Goal: Ask a question: Seek information or help from site administrators or community

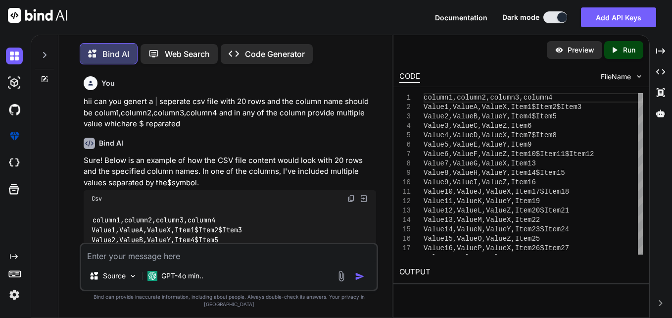
scroll to position [90, 0]
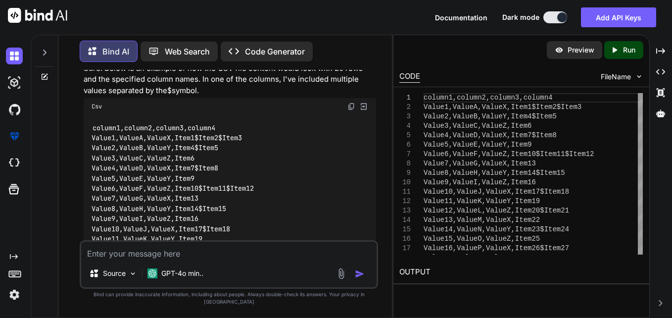
type textarea "def process_messages(messages): for message in messages: process_messages(messa…"
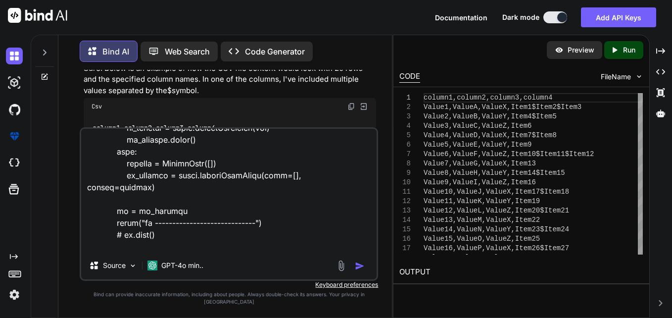
type textarea "x"
type textarea "def process_messages(messages): for message in messages: process_messages(messa…"
type textarea "x"
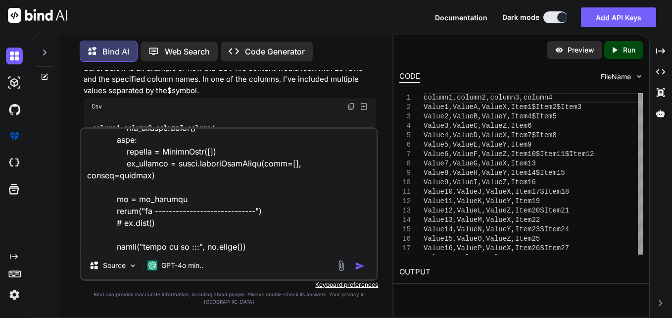
type textarea "def process_messages(messages): for message in messages: process_messages(messa…"
type textarea "x"
type textarea "def process_messages(messages): for message in messages: process_messages(messa…"
type textarea "x"
type textarea "def process_messages(messages): for message in messages: process_messages(messa…"
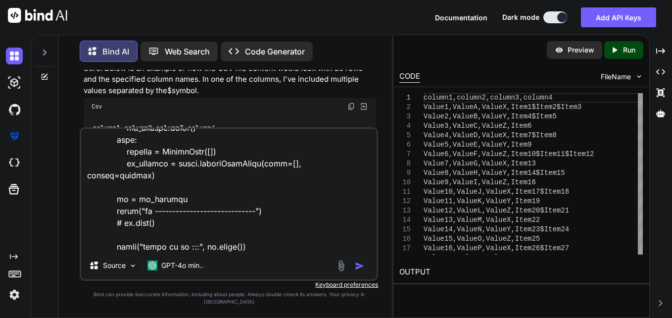
type textarea "x"
type textarea "def process_messages(messages): for message in messages: process_messages(messa…"
type textarea "x"
type textarea "def process_messages(messages): for message in messages: process_messages(messa…"
type textarea "x"
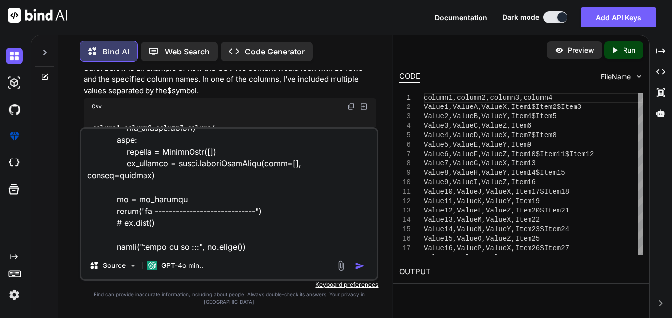
type textarea "def process_messages(messages): for message in messages: process_messages(messa…"
type textarea "x"
type textarea "def process_messages(messages): for message in messages: process_messages(messa…"
type textarea "x"
type textarea "def process_messages(messages): for message in messages: process_messages(messa…"
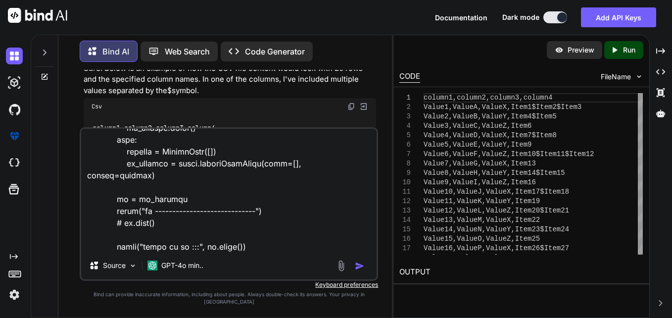
type textarea "x"
type textarea "def process_messages(messages): for message in messages: process_messages(messa…"
type textarea "x"
type textarea "def process_messages(messages): for message in messages: process_messages(messa…"
type textarea "x"
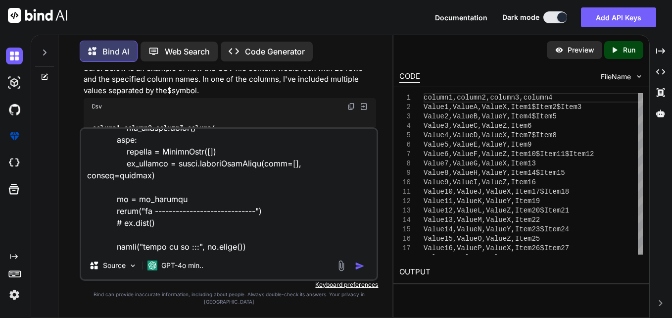
type textarea "def process_messages(messages): for message in messages: process_messages(messa…"
type textarea "x"
type textarea "def process_messages(messages): for message in messages: process_messages(messa…"
type textarea "x"
type textarea "def process_messages(messages): for message in messages: process_messages(messa…"
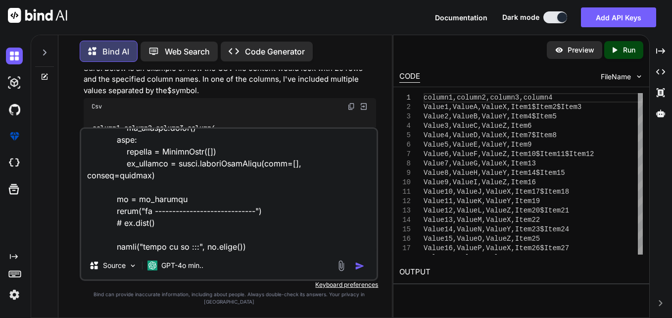
type textarea "x"
type textarea "def process_messages(messages): for message in messages: process_messages(messa…"
type textarea "x"
type textarea "def process_messages(messages): for message in messages: process_messages(messa…"
type textarea "x"
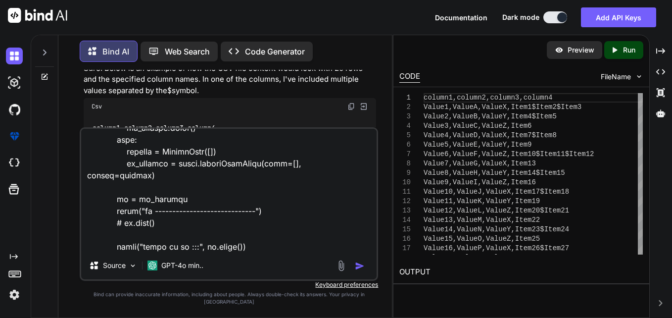
type textarea "def process_messages(messages): for message in messages: process_messages(messa…"
type textarea "x"
type textarea "def process_messages(messages): for message in messages: process_messages(messa…"
type textarea "x"
type textarea "def process_messages(messages): for message in messages: process_messages(messa…"
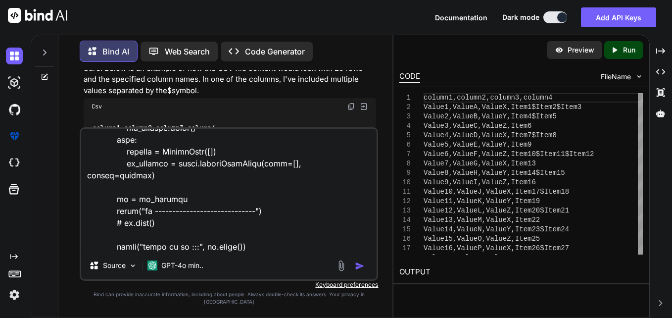
type textarea "x"
type textarea "def process_messages(messages): for message in messages: process_messages(messa…"
type textarea "x"
type textarea "def process_messages(messages): for message in messages: process_messages(messa…"
type textarea "x"
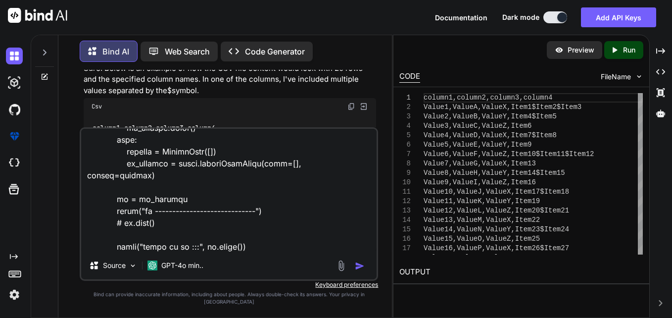
type textarea "def process_messages(messages): for message in messages: process_messages(messa…"
type textarea "x"
type textarea "def process_messages(messages): for message in messages: process_messages(messa…"
type textarea "x"
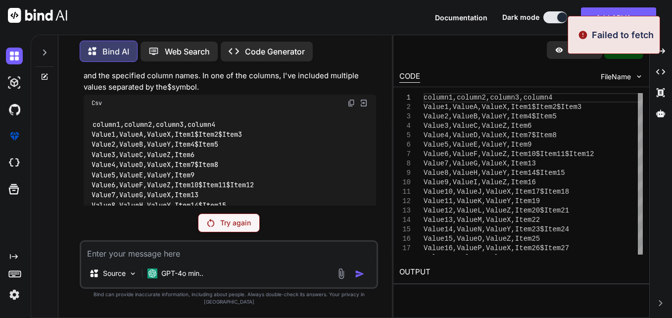
scroll to position [57, 0]
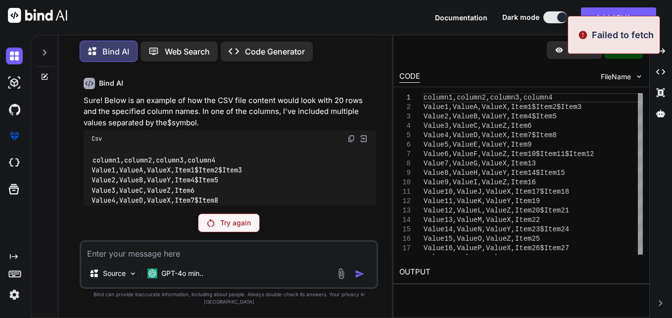
click at [246, 228] on p "Try again" at bounding box center [235, 223] width 31 height 10
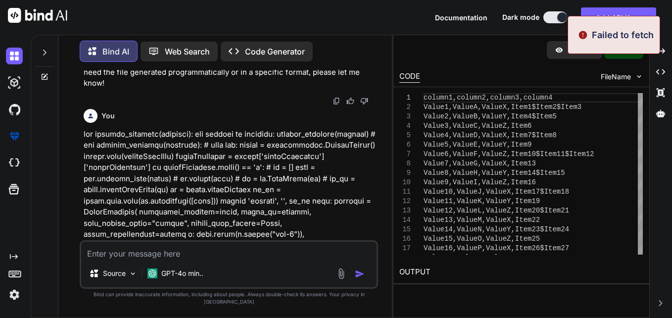
scroll to position [415, 0]
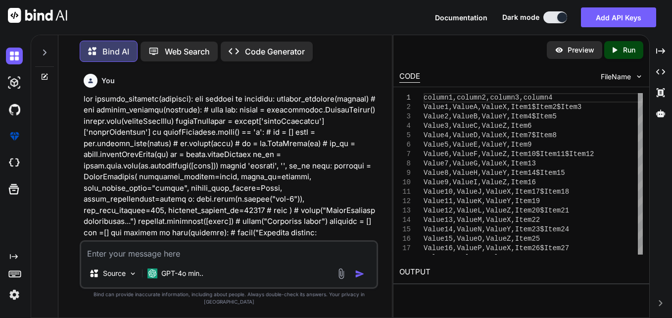
type textarea "x"
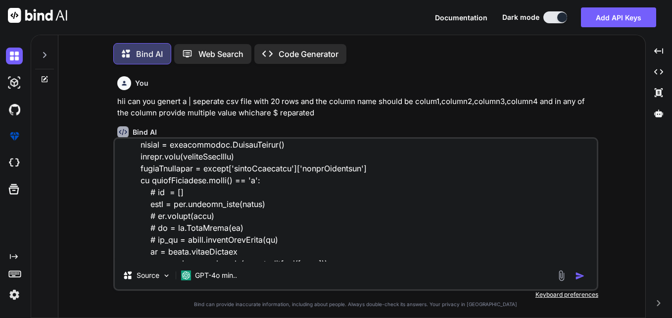
scroll to position [297, 0]
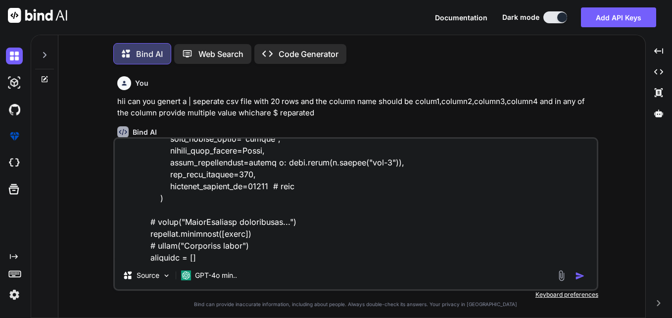
type textarea "x"
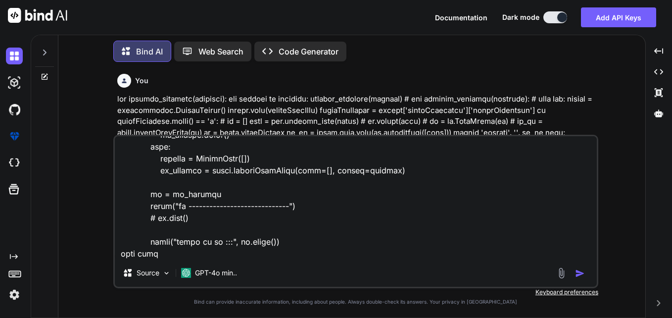
scroll to position [928, 0]
click at [342, 230] on textarea at bounding box center [356, 197] width 482 height 123
type textarea "x"
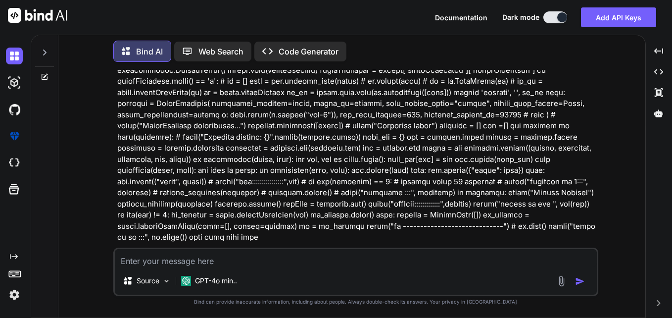
scroll to position [471, 0]
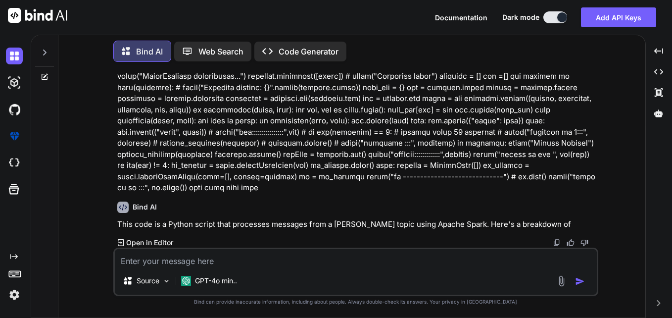
click at [338, 258] on textarea at bounding box center [356, 258] width 482 height 18
type textarea "def process_messages(messages): for message in messages: process_messages(messa…"
type textarea "x"
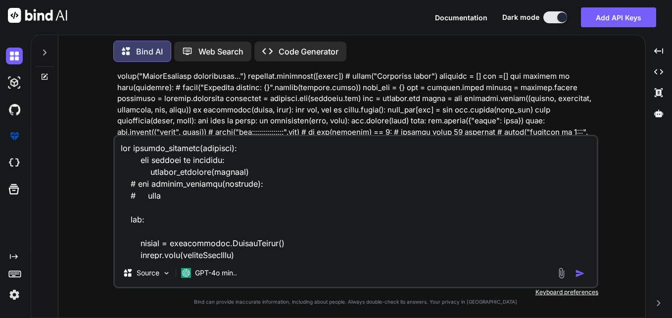
scroll to position [915, 0]
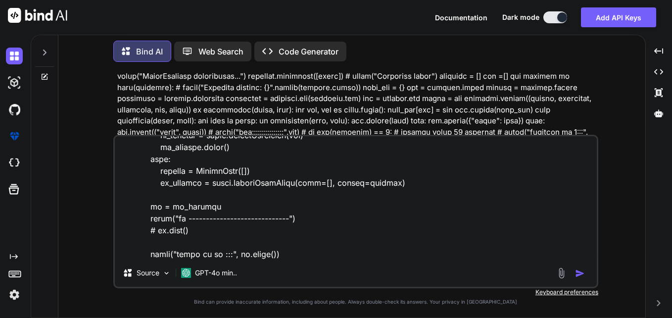
type textarea "def process_messages(messages): for message in messages: process_messages(messa…"
type textarea "x"
type textarea "def process_messages(messages): for message in messages: process_messages(messa…"
type textarea "x"
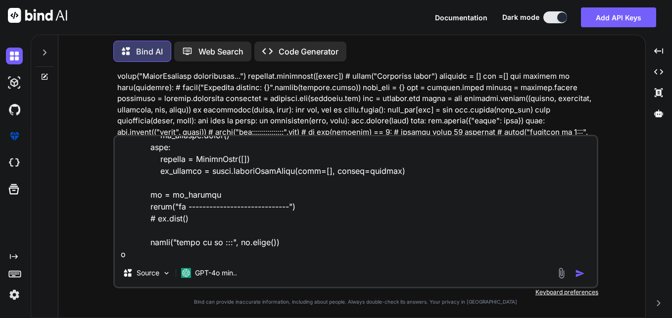
type textarea "def process_messages(messages): for message in messages: process_messages(messa…"
type textarea "x"
type textarea "def process_messages(messages): for message in messages: process_messages(messa…"
type textarea "x"
type textarea "def process_messages(messages): for message in messages: process_messages(messa…"
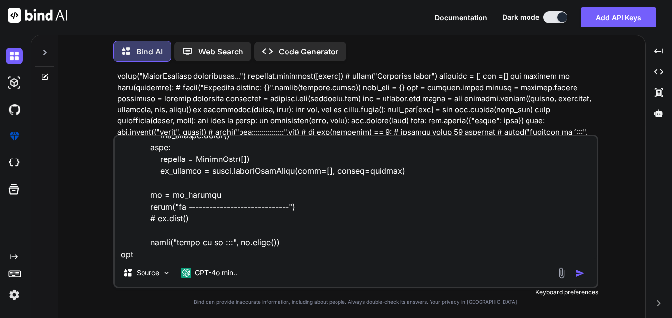
type textarea "x"
type textarea "def process_messages(messages): for message in messages: process_messages(messa…"
type textarea "x"
type textarea "def process_messages(messages): for message in messages: process_messages(messa…"
type textarea "x"
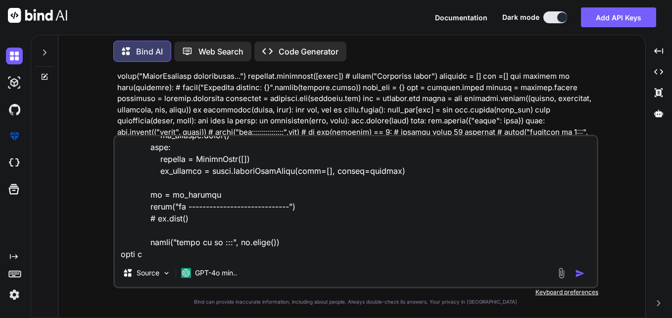
type textarea "def process_messages(messages): for message in messages: process_messages(messa…"
type textarea "x"
type textarea "def process_messages(messages): for message in messages: process_messages(messa…"
type textarea "x"
type textarea "def process_messages(messages): for message in messages: process_messages(messa…"
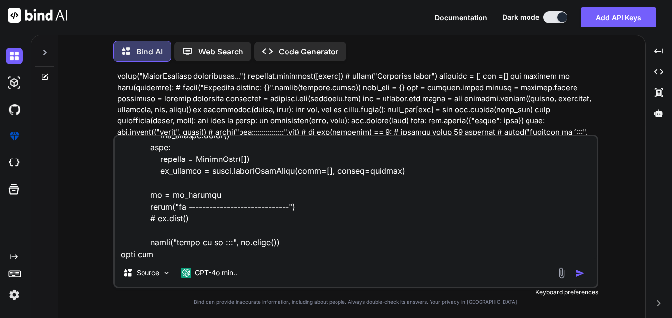
type textarea "x"
type textarea "def process_messages(messages): for message in messages: process_messages(messa…"
type textarea "x"
type textarea "def process_messages(messages): for message in messages: process_messages(messa…"
type textarea "x"
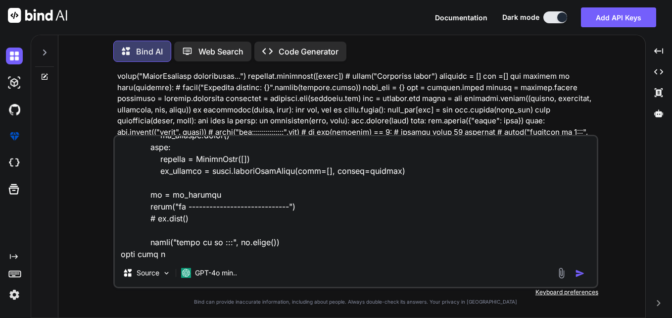
type textarea "def process_messages(messages): for message in messages: process_messages(messa…"
type textarea "x"
type textarea "def process_messages(messages): for message in messages: process_messages(messa…"
type textarea "x"
type textarea "def process_messages(messages): for message in messages: process_messages(messa…"
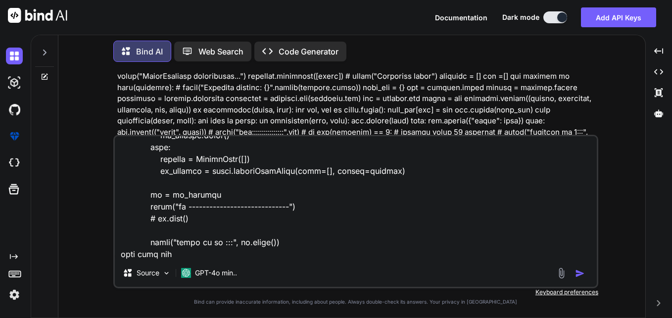
type textarea "x"
type textarea "def process_messages(messages): for message in messages: process_messages(messa…"
type textarea "x"
type textarea "def process_messages(messages): for message in messages: process_messages(messa…"
type textarea "x"
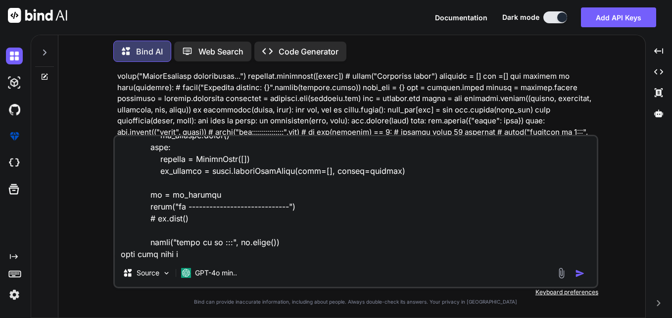
type textarea "def process_messages(messages): for message in messages: process_messages(messa…"
type textarea "x"
type textarea "def process_messages(messages): for message in messages: process_messages(messa…"
type textarea "x"
type textarea "def process_messages(messages): for message in messages: process_messages(messa…"
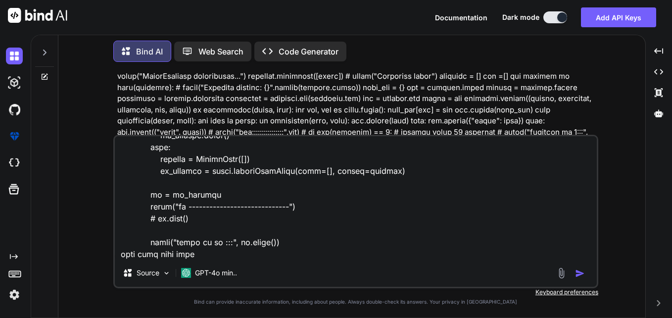
type textarea "x"
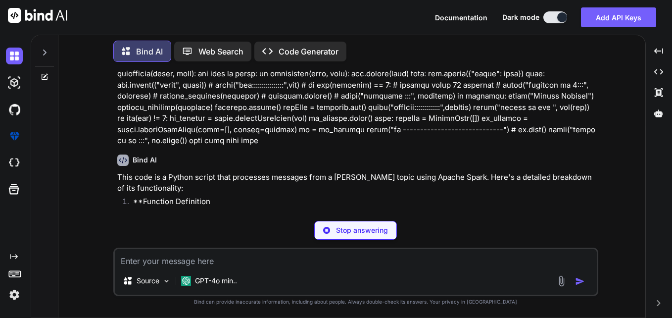
scroll to position [800, 0]
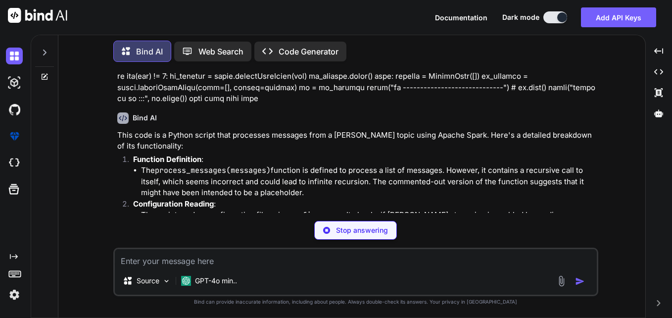
type textarea "x"
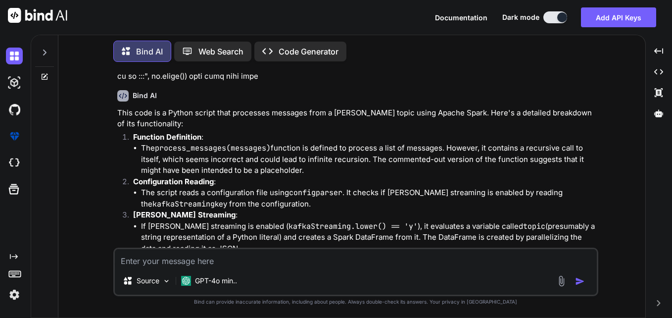
scroll to position [899, 0]
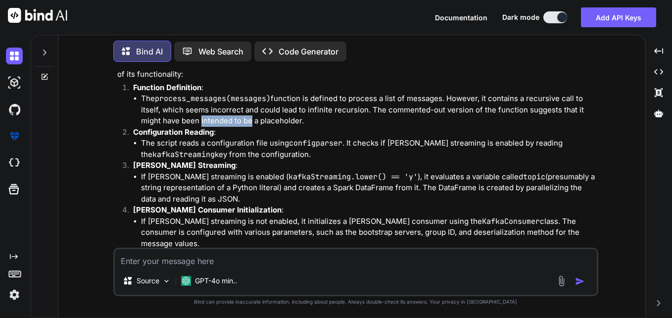
drag, startPoint x: 198, startPoint y: 120, endPoint x: 246, endPoint y: 122, distance: 48.0
click at [246, 122] on li "The process_messages(messages) function is defined to process a list of message…" at bounding box center [368, 110] width 455 height 34
drag, startPoint x: 246, startPoint y: 122, endPoint x: 249, endPoint y: 143, distance: 21.5
click at [249, 143] on li "The script reads a configuration file using configparser . It checks if Kafka s…" at bounding box center [368, 149] width 455 height 22
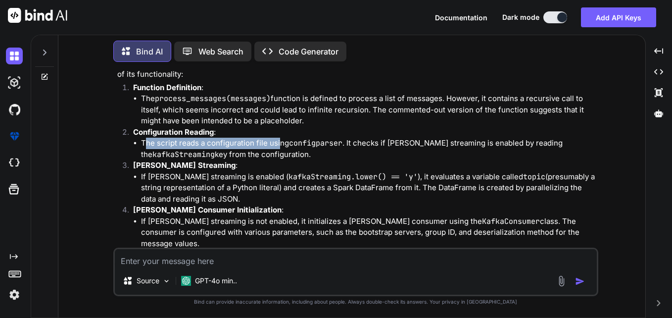
drag, startPoint x: 143, startPoint y: 141, endPoint x: 279, endPoint y: 144, distance: 135.6
click at [279, 144] on li "The script reads a configuration file using configparser . It checks if Kafka s…" at bounding box center [368, 149] width 455 height 22
drag, startPoint x: 142, startPoint y: 178, endPoint x: 471, endPoint y: 200, distance: 329.2
click at [471, 200] on li "If Kafka streaming is enabled ( kafkaStreaming.lower() == 'y' ), it evaluates a…" at bounding box center [368, 188] width 455 height 34
drag, startPoint x: 471, startPoint y: 200, endPoint x: 282, endPoint y: 186, distance: 189.0
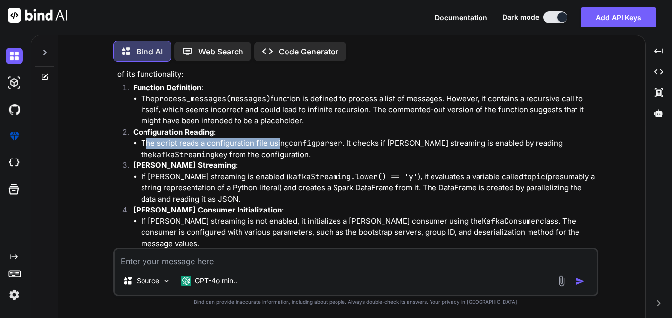
click at [282, 186] on li "If Kafka streaming is enabled ( kafkaStreaming.lower() == 'y' ), it evaluates a…" at bounding box center [368, 188] width 455 height 34
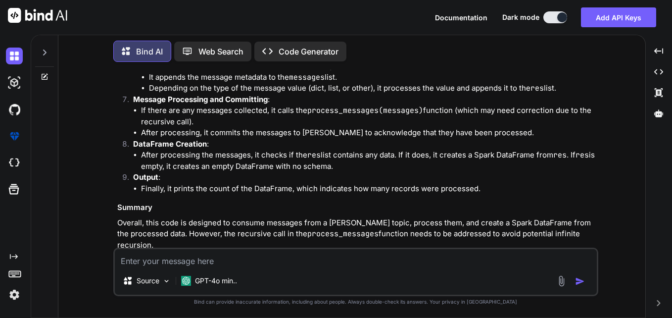
scroll to position [1142, 0]
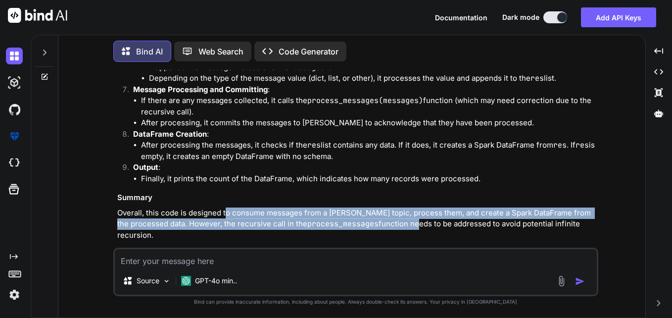
drag, startPoint x: 226, startPoint y: 199, endPoint x: 405, endPoint y: 208, distance: 179.3
click at [405, 208] on p "Overall, this code is designed to consume messages from a Kafka topic, process …" at bounding box center [356, 224] width 479 height 34
drag, startPoint x: 405, startPoint y: 208, endPoint x: 345, endPoint y: 213, distance: 59.6
click at [345, 219] on code "process_messages" at bounding box center [342, 224] width 71 height 10
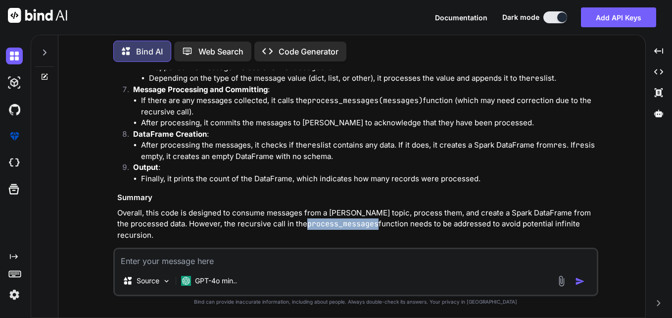
click at [345, 219] on code "process_messages" at bounding box center [342, 224] width 71 height 10
drag, startPoint x: 345, startPoint y: 213, endPoint x: 350, endPoint y: 262, distance: 49.2
click at [350, 262] on textarea at bounding box center [356, 258] width 482 height 18
type textarea "h"
type textarea "x"
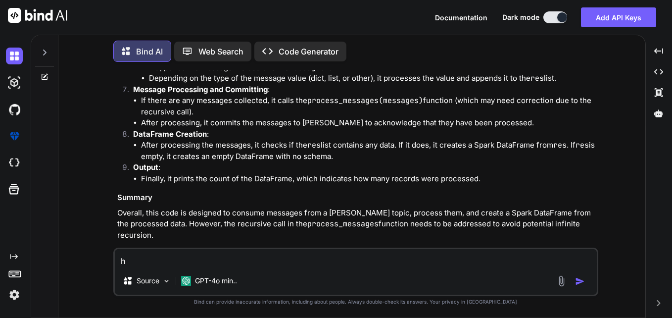
type textarea "ho"
type textarea "x"
type textarea "how"
type textarea "x"
type textarea "how"
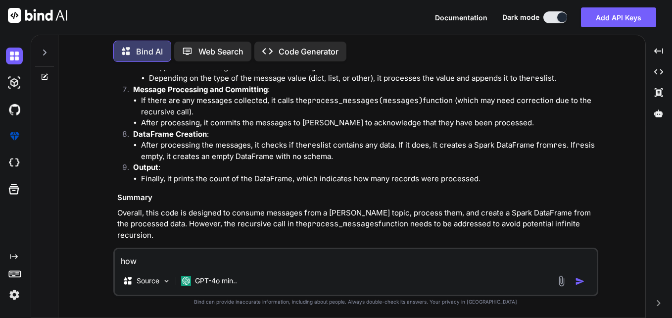
type textarea "x"
type textarea "how c"
type textarea "x"
type textarea "how ca"
type textarea "x"
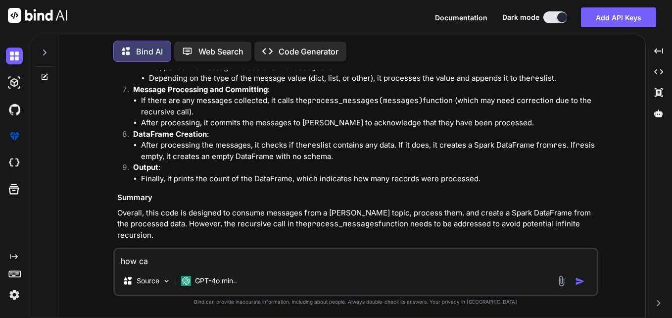
type textarea "how can"
type textarea "x"
type textarea "how can"
type textarea "x"
type textarea "how can a"
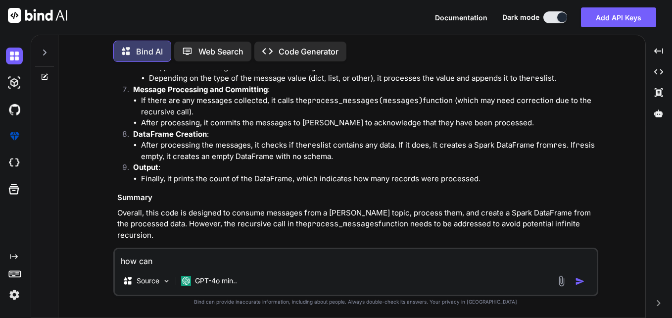
type textarea "x"
type textarea "how can a"
type textarea "x"
type textarea "how can a k"
type textarea "x"
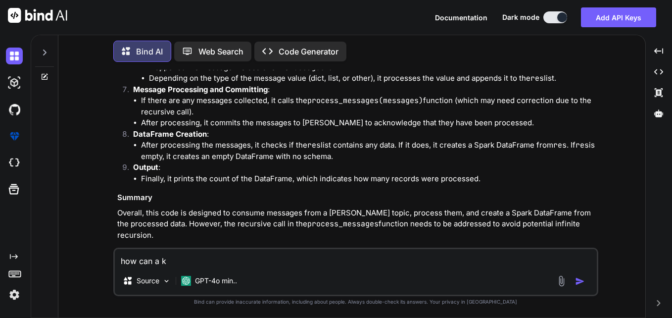
type textarea "how can a ka"
type textarea "x"
type textarea "how can a kaf"
type textarea "x"
type textarea "how can a kafk"
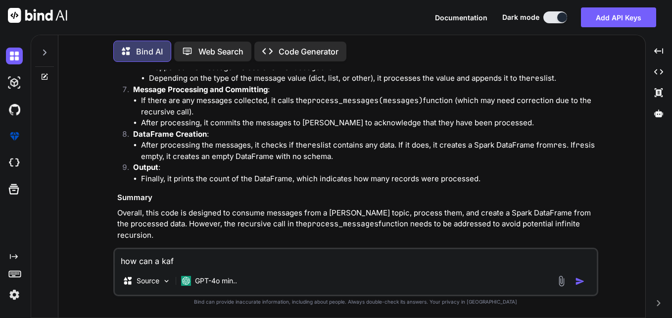
type textarea "x"
type textarea "how can a kafka"
type textarea "x"
type textarea "how can a kafka"
type textarea "x"
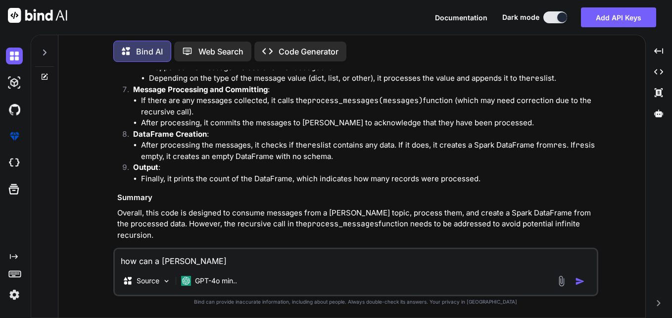
type textarea "how can a kafka t"
type textarea "x"
type textarea "how can a kafka to"
type textarea "x"
type textarea "how can a kafka top"
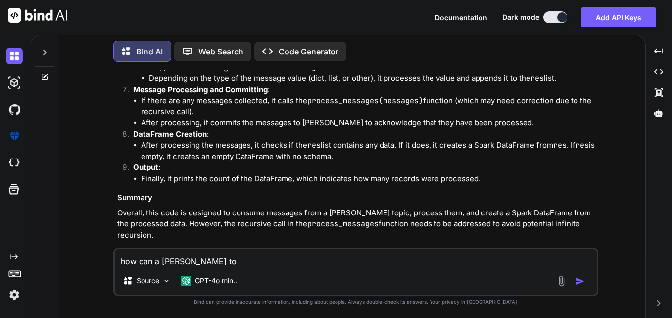
type textarea "x"
type textarea "how can a kafka topi"
type textarea "x"
type textarea "how can a kafka topic"
type textarea "x"
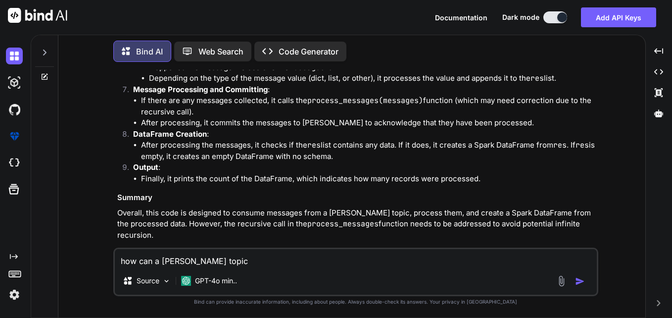
type textarea "how can a kafka topic"
type textarea "x"
type textarea "how can a kafka topic l"
type textarea "x"
type textarea "how can a kafka topic lo"
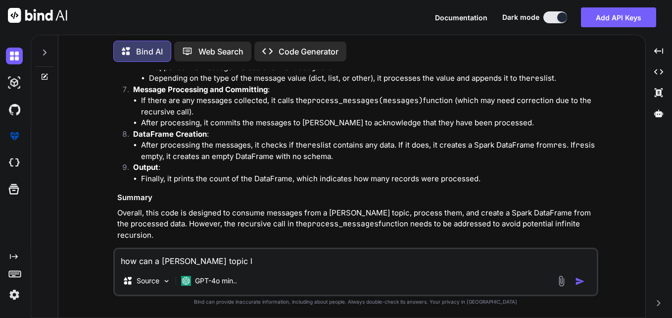
type textarea "x"
type textarea "how can a kafka topic loo"
type textarea "x"
type textarea "how can a kafka topic look"
type textarea "x"
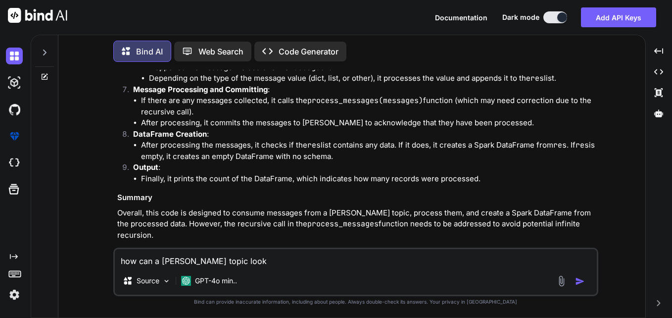
type textarea "how can a kafka topic lookl"
type textarea "x"
type textarea "how can a kafka topic look"
type textarea "x"
type textarea "how can a kafka topic look"
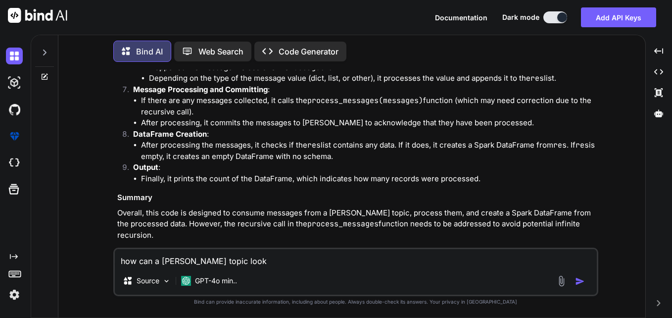
type textarea "x"
type textarea "how can a kafka topic look l"
type textarea "x"
type textarea "how can a kafka topic look li"
type textarea "x"
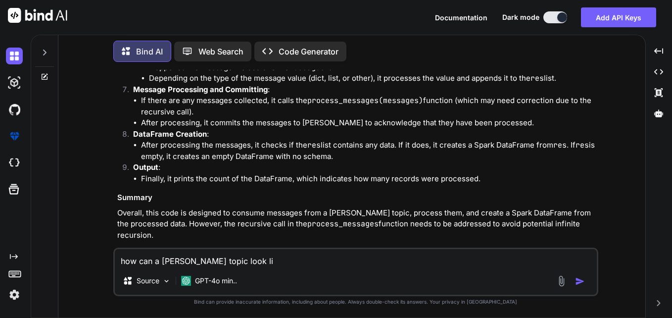
type textarea "how can a kafka topic look lik"
type textarea "x"
type textarea "how can a kafka topic look like"
type textarea "x"
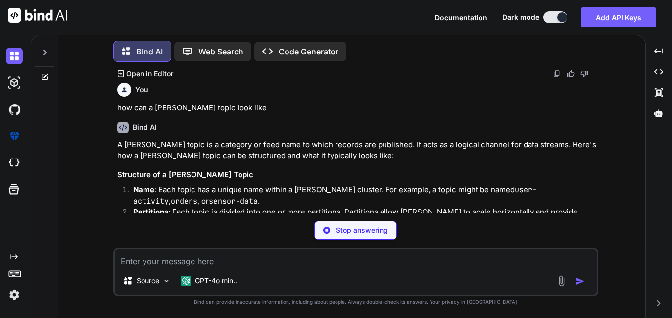
scroll to position [1345, 0]
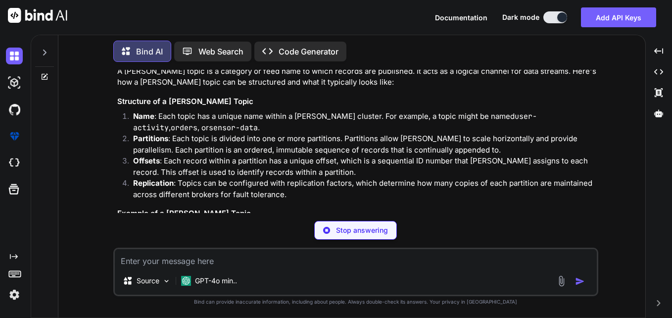
type textarea "x"
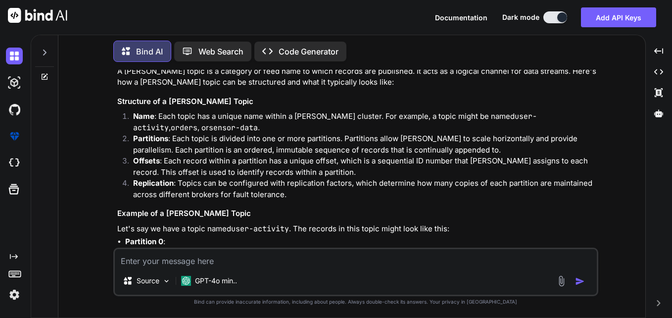
scroll to position [1494, 0]
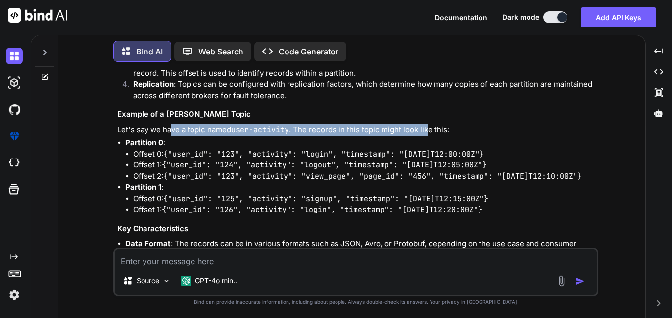
drag, startPoint x: 172, startPoint y: 120, endPoint x: 428, endPoint y: 120, distance: 255.7
click at [428, 124] on p "Let's say we have a topic named user-activity . The records in this topic might…" at bounding box center [356, 129] width 479 height 11
drag, startPoint x: 125, startPoint y: 129, endPoint x: 203, endPoint y: 179, distance: 92.5
click at [203, 179] on li "Partition 0 : Offset 0: {"user_id": "123", "activity": "login", "timestamp": "2…" at bounding box center [360, 159] width 471 height 45
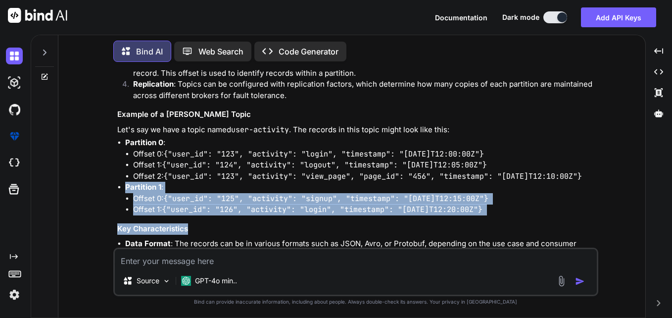
drag, startPoint x: 203, startPoint y: 179, endPoint x: 185, endPoint y: 231, distance: 55.8
click at [185, 231] on div "A Kafka topic is a category or feed name to which records are published. It act…" at bounding box center [356, 158] width 479 height 383
drag, startPoint x: 185, startPoint y: 231, endPoint x: 260, endPoint y: 230, distance: 74.7
click at [260, 230] on h3 "Key Characteristics" at bounding box center [356, 228] width 479 height 11
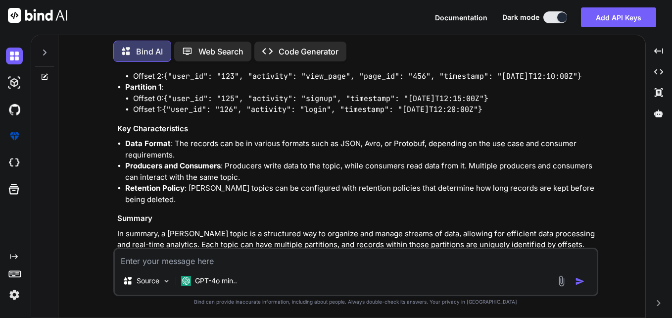
scroll to position [1614, 0]
